Goal: Information Seeking & Learning: Learn about a topic

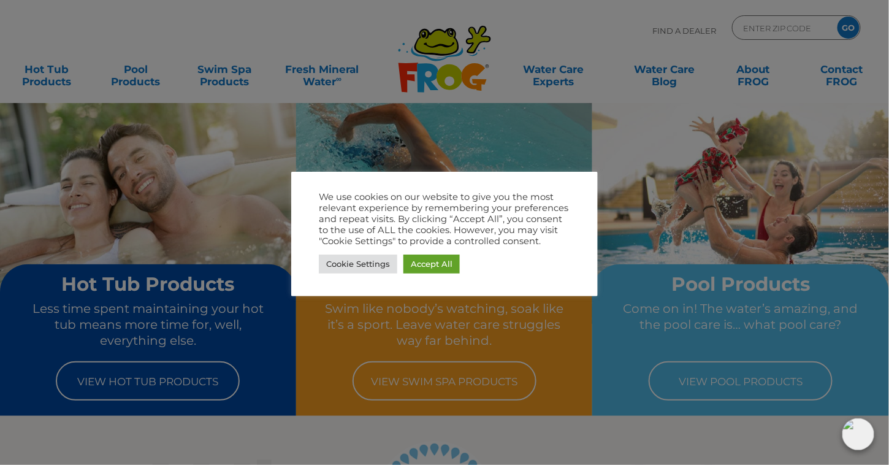
click at [422, 248] on div "We use cookies on our website to give you the most relevant experience by remem…" at bounding box center [444, 233] width 251 height 85
click at [428, 260] on link "Accept All" at bounding box center [431, 263] width 56 height 19
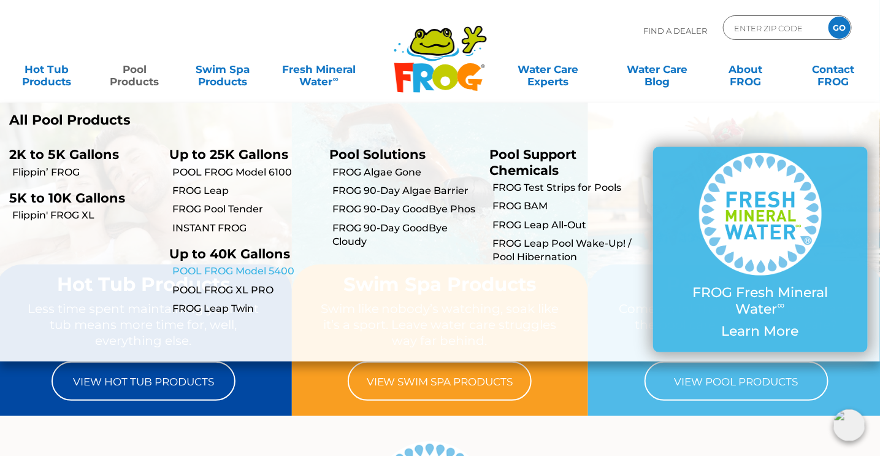
click at [210, 269] on link "POOL FROG Model 5400" at bounding box center [246, 270] width 148 height 13
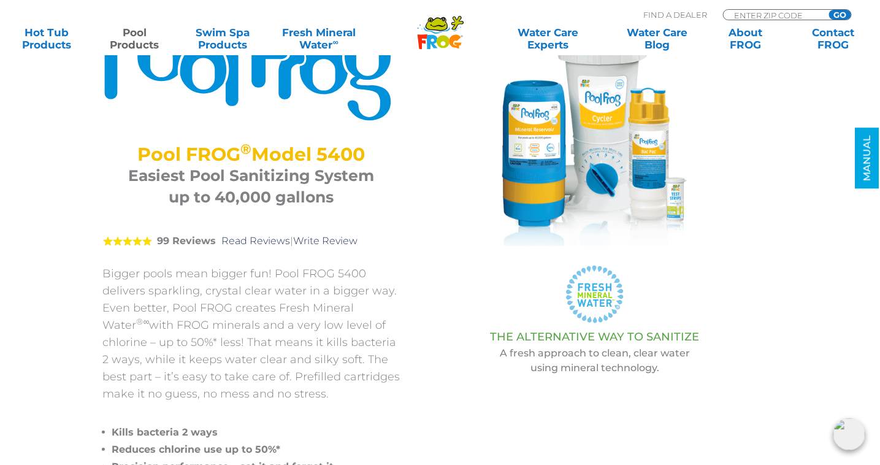
scroll to position [61, 0]
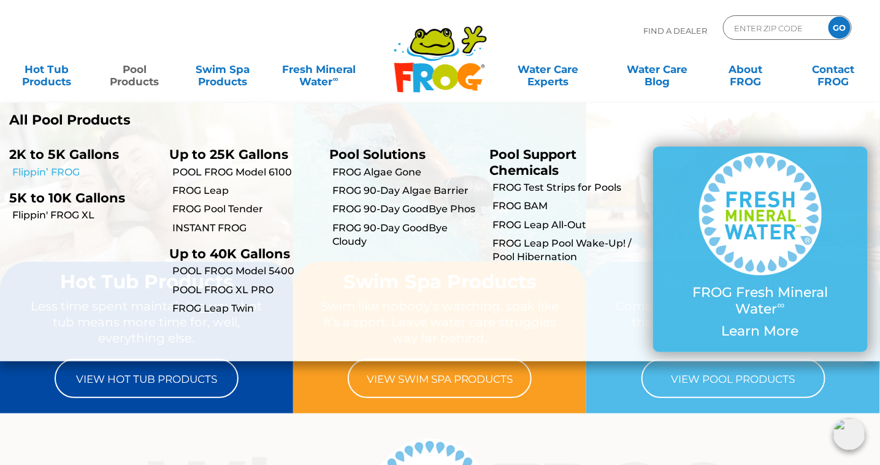
click at [43, 172] on link "Flippin’ FROG" at bounding box center [86, 172] width 148 height 13
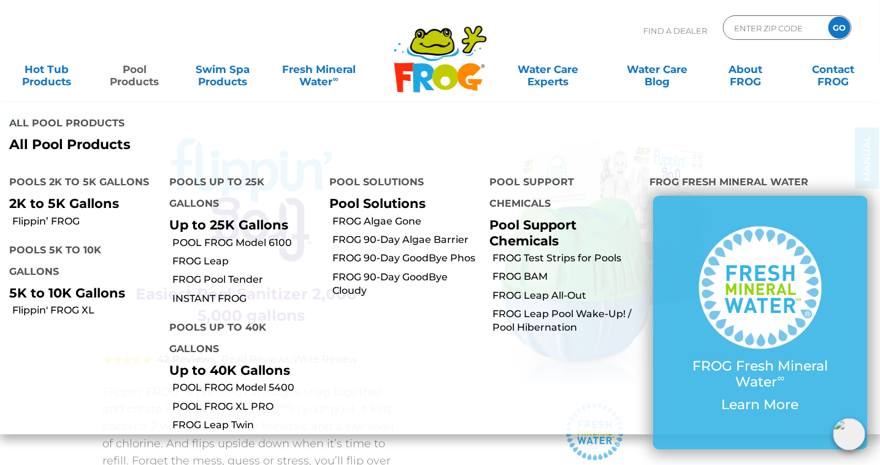
click at [54, 285] on p "5K to 10K Gallons" at bounding box center [80, 292] width 142 height 15
click at [56, 304] on link "Flippin' FROG XL" at bounding box center [86, 310] width 148 height 13
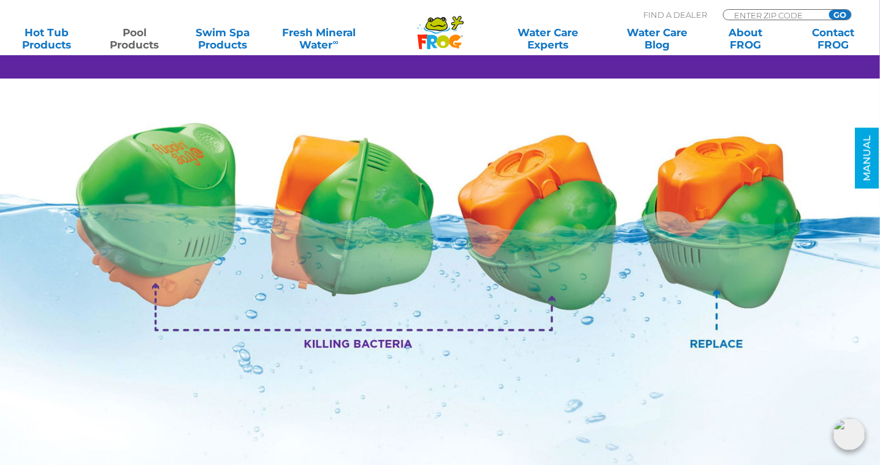
scroll to position [1410, 0]
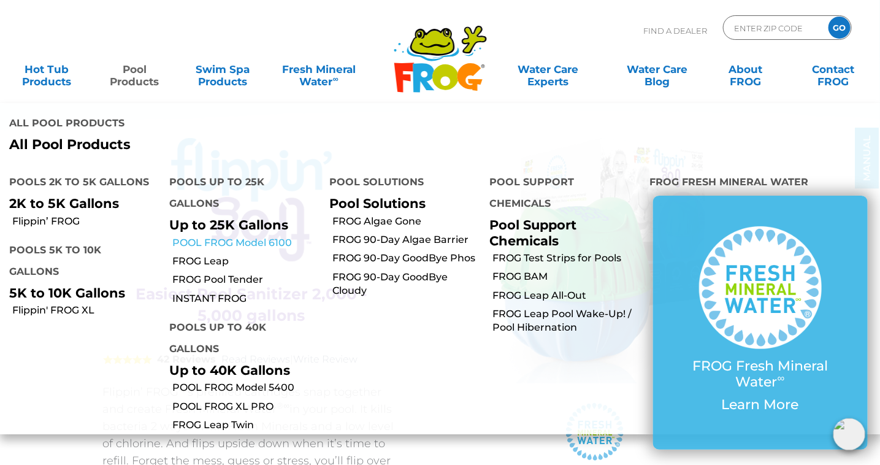
click at [220, 236] on link "POOL FROG Model 6100" at bounding box center [246, 242] width 148 height 13
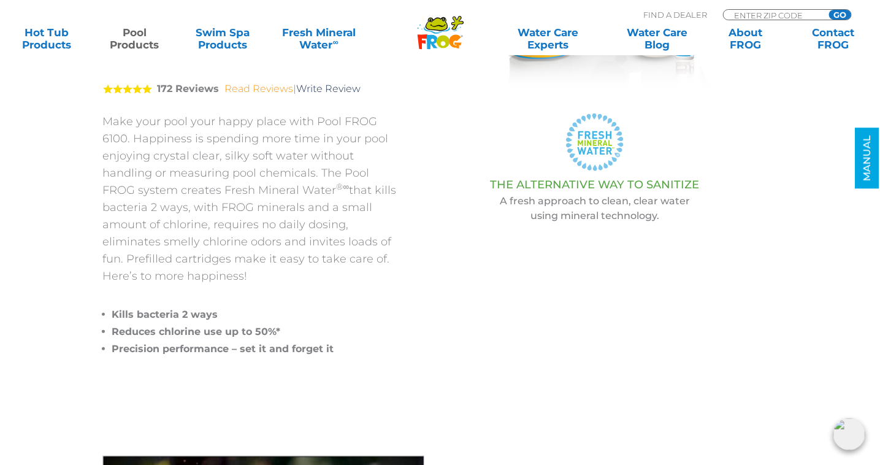
scroll to position [307, 0]
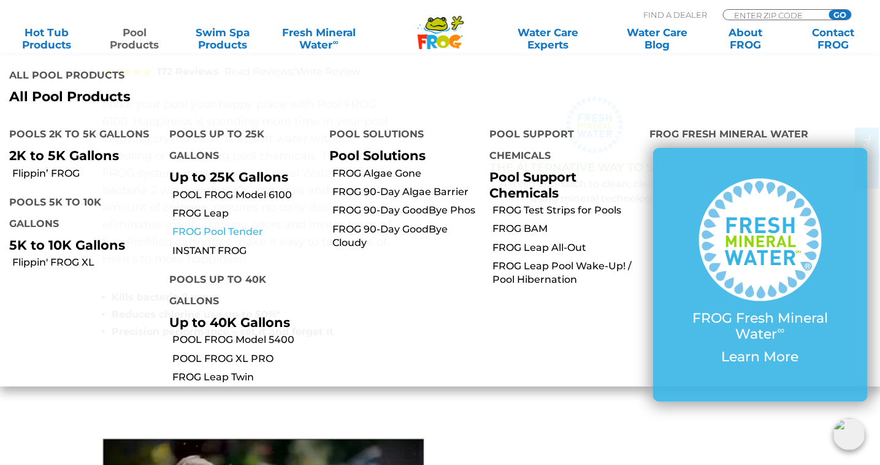
click at [213, 225] on link "FROG Pool Tender" at bounding box center [246, 231] width 148 height 13
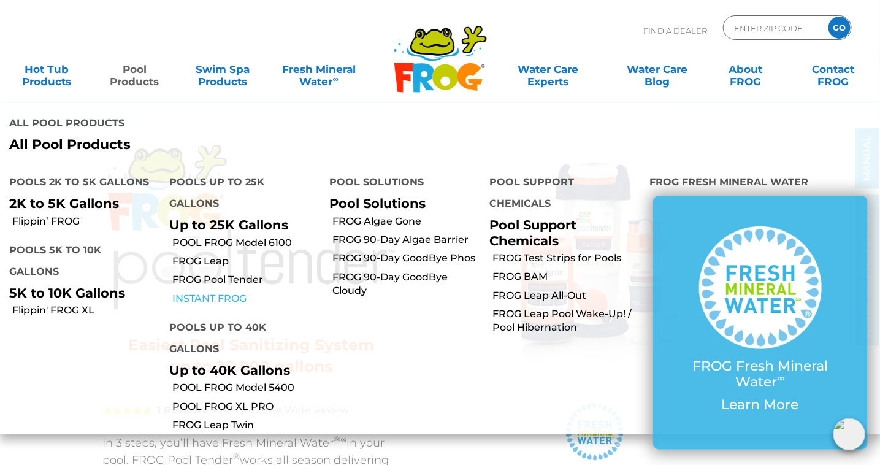
click at [192, 292] on link "INSTANT FROG" at bounding box center [246, 298] width 148 height 13
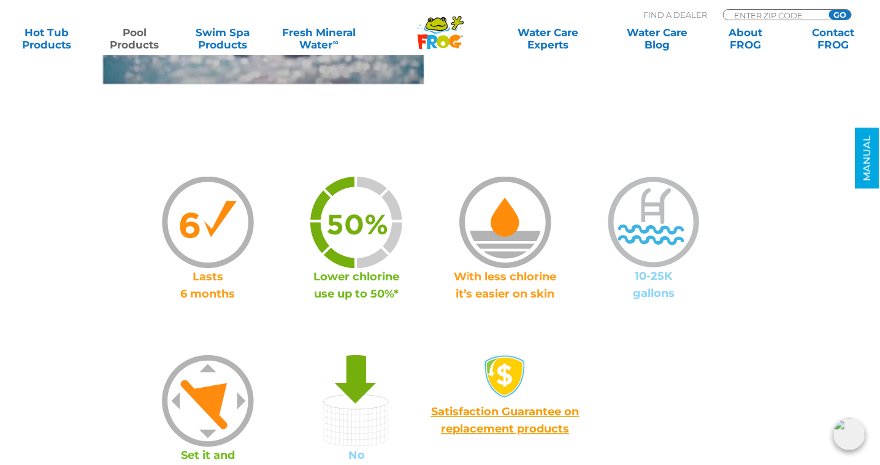
scroll to position [736, 0]
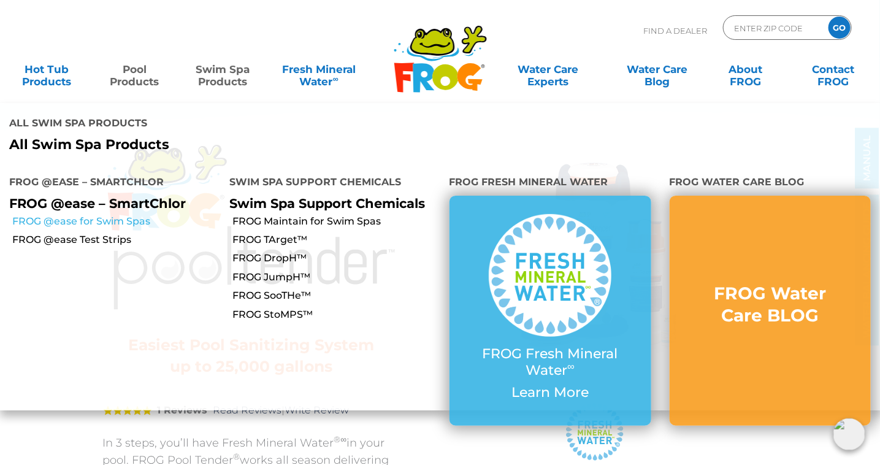
click at [105, 215] on link "FROG @ease for Swim Spas" at bounding box center [116, 221] width 208 height 13
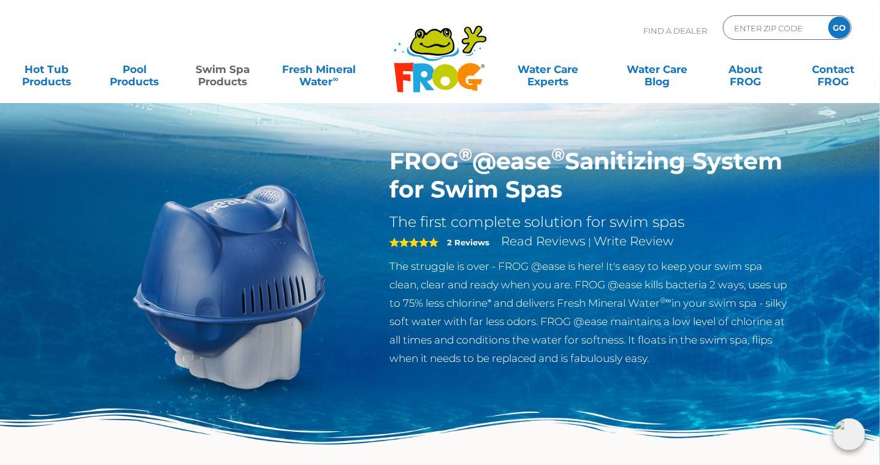
drag, startPoint x: 670, startPoint y: 190, endPoint x: 370, endPoint y: 178, distance: 299.5
click at [370, 178] on div "FROG ® @ease ® Sanitizing System for Swim Spas The first complete solution for …" at bounding box center [440, 310] width 717 height 327
copy div "FROG ® @ease ® Sanitizing System for Swim Spas"
